Goal: Task Accomplishment & Management: Use online tool/utility

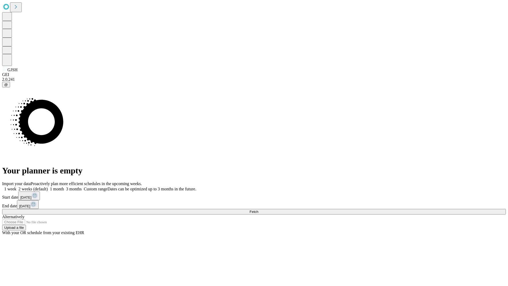
click at [258, 209] on span "Fetch" at bounding box center [253, 211] width 9 height 4
